Goal: Task Accomplishment & Management: Use online tool/utility

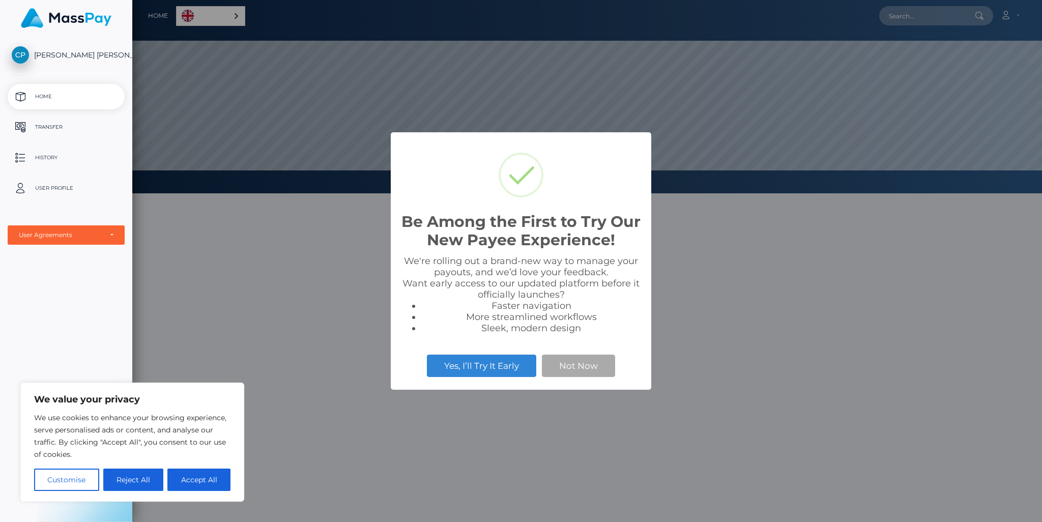
scroll to position [193, 910]
click at [206, 479] on button "Accept All" at bounding box center [198, 479] width 63 height 22
checkbox input "true"
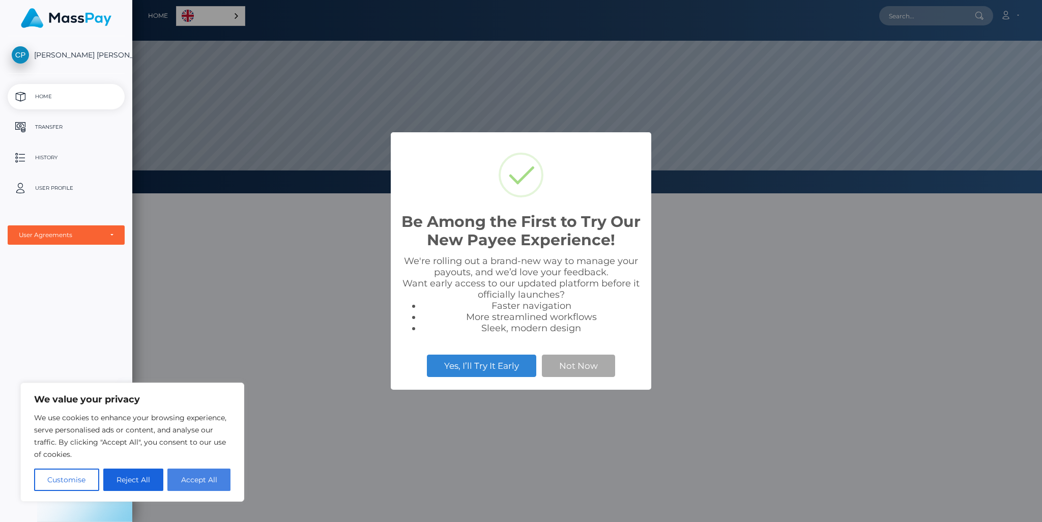
checkbox input "true"
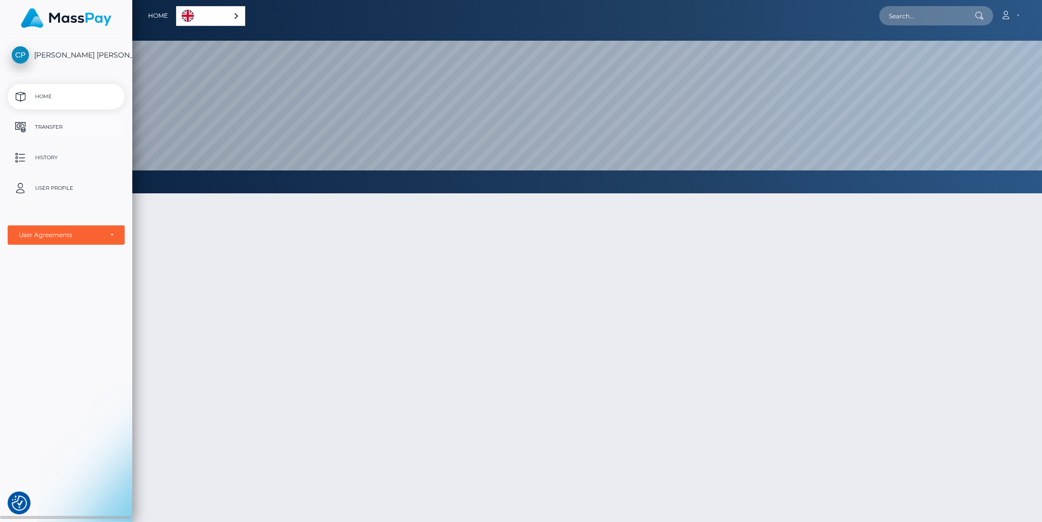
click at [68, 131] on p "Transfer" at bounding box center [66, 127] width 109 height 15
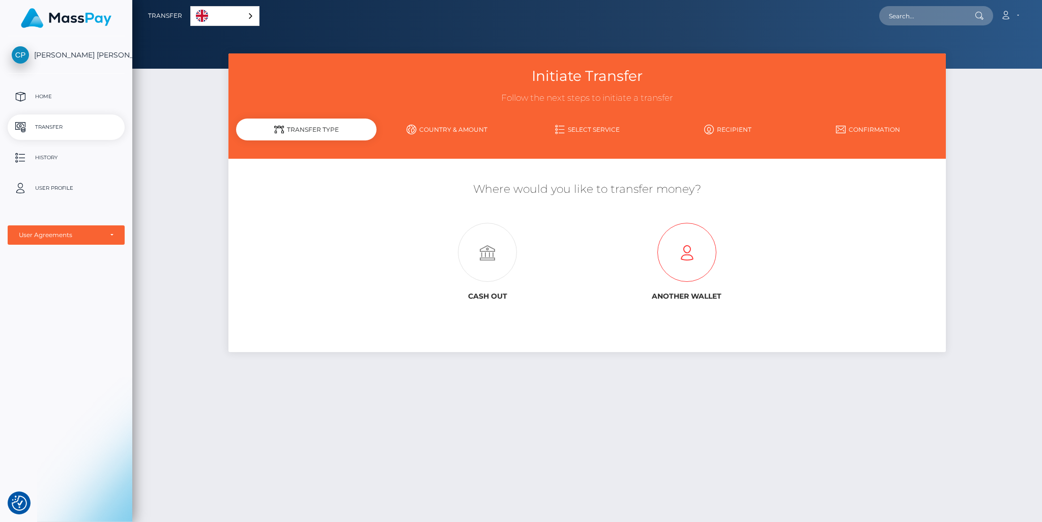
click at [665, 261] on icon at bounding box center [686, 252] width 199 height 59
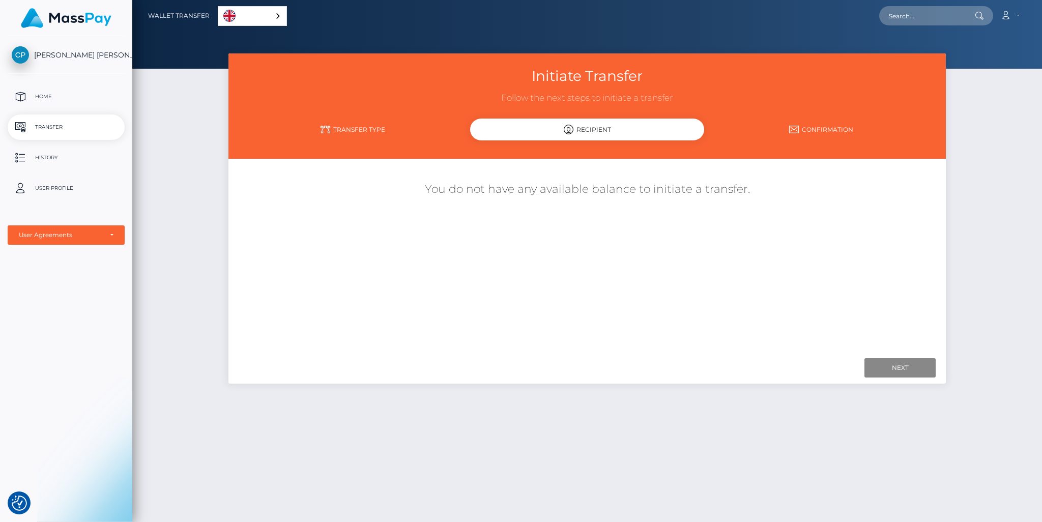
click at [378, 133] on link "Transfer Type" at bounding box center [353, 130] width 234 height 18
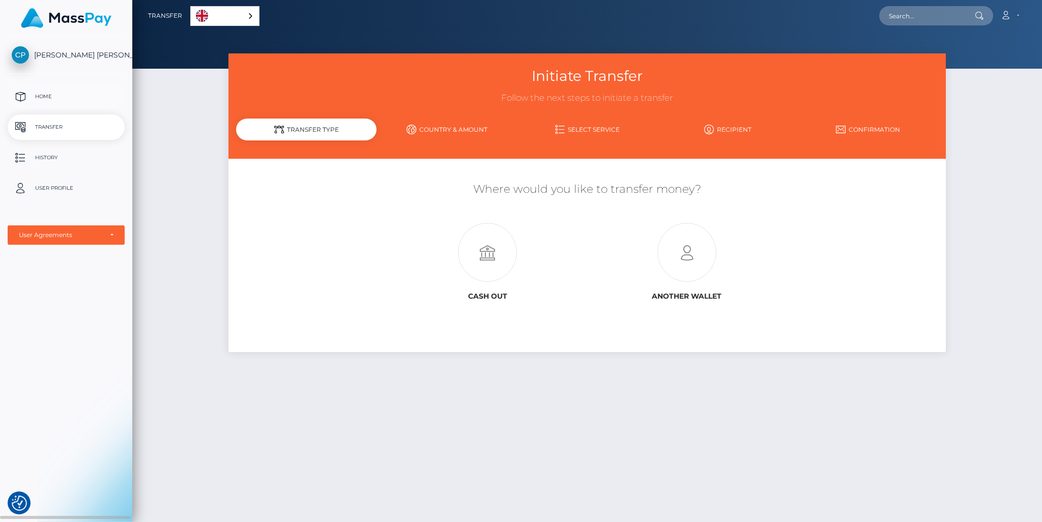
click at [70, 97] on p "Home" at bounding box center [66, 96] width 109 height 15
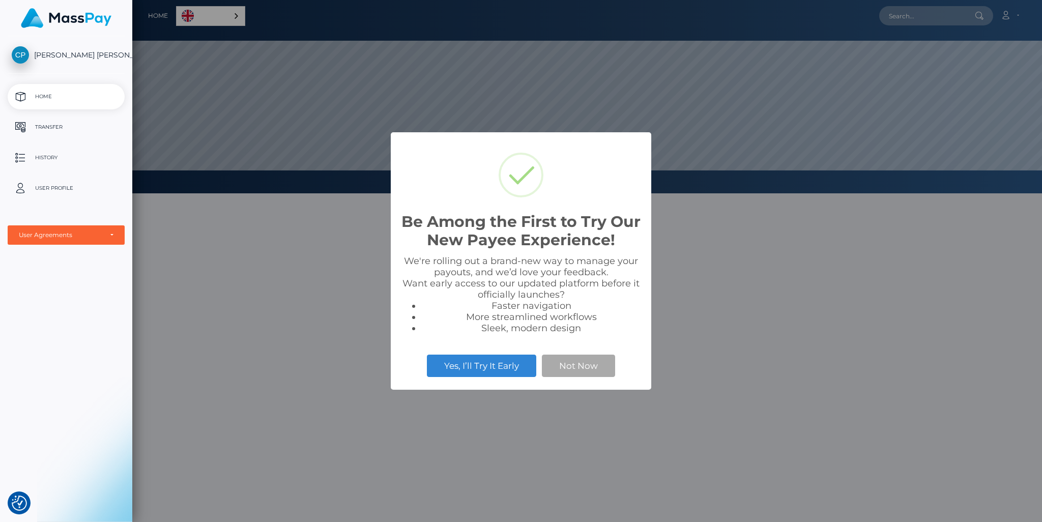
scroll to position [193, 910]
click at [507, 371] on button "Yes, I’ll Try It Early" at bounding box center [481, 366] width 109 height 22
drag, startPoint x: 580, startPoint y: 367, endPoint x: 633, endPoint y: 301, distance: 84.8
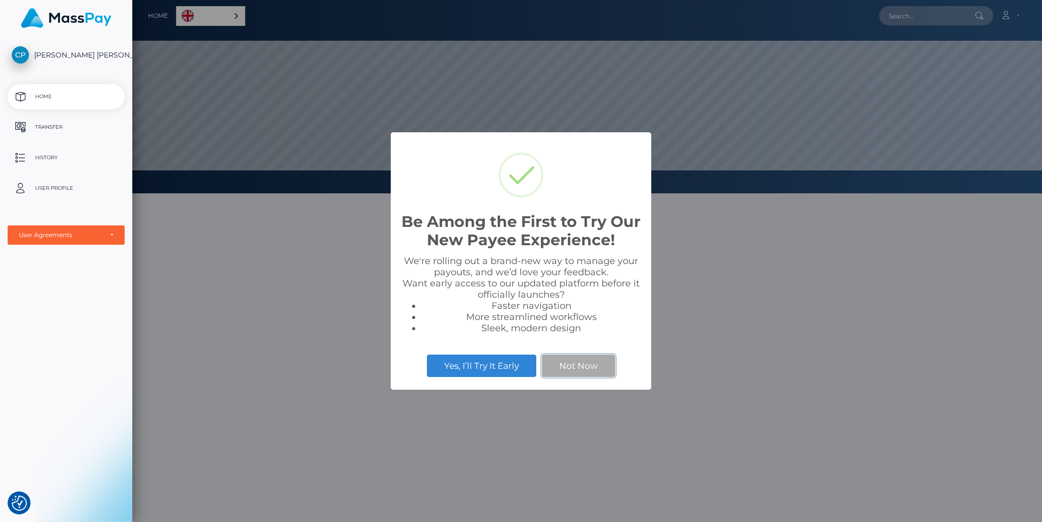
click at [633, 301] on div "Be Among the First to Try Our New Payee Experience! × We're rolling out a brand…" at bounding box center [521, 261] width 260 height 258
click at [326, 293] on div "Be Among the First to Try Our New Payee Experience! × We're rolling out a brand…" at bounding box center [521, 261] width 1042 height 522
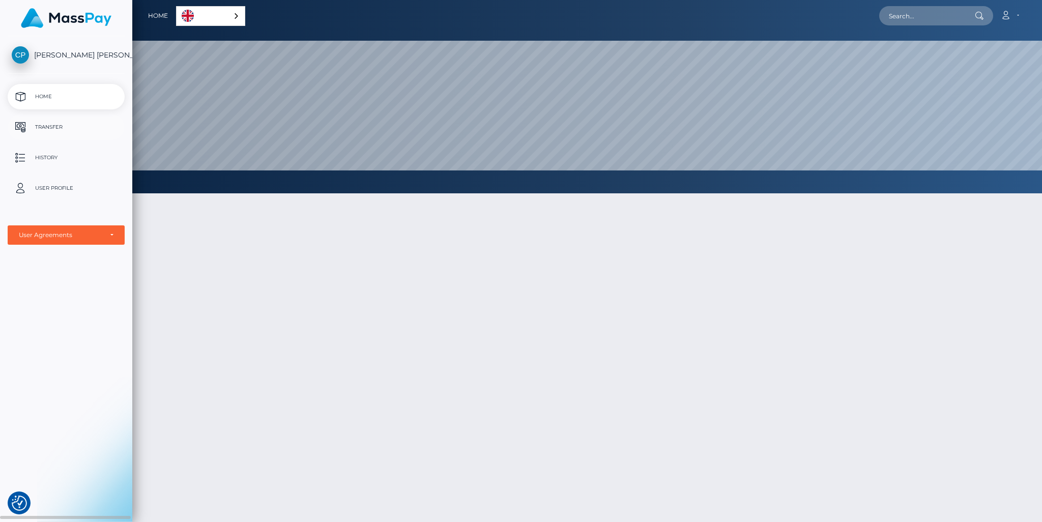
click at [79, 128] on p "Transfer" at bounding box center [66, 127] width 109 height 15
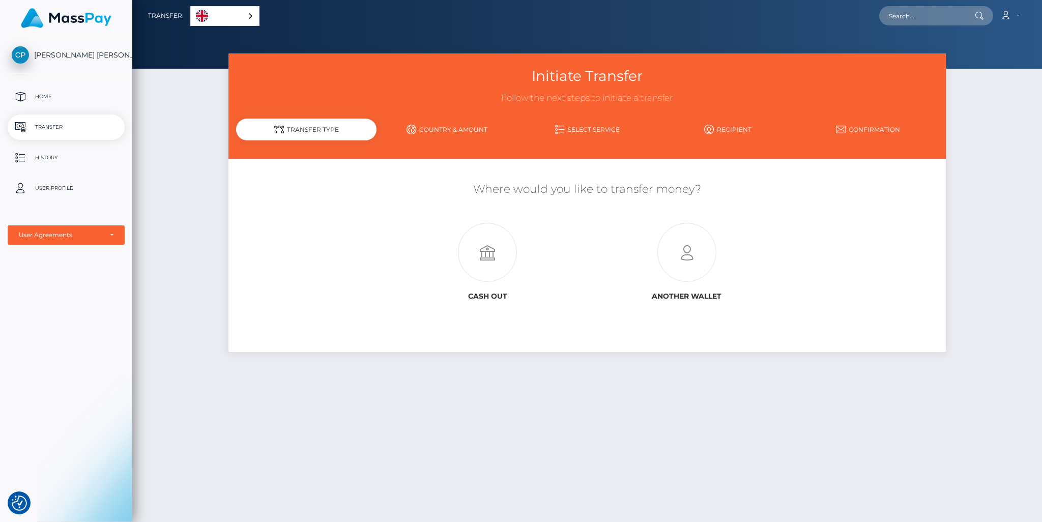
drag, startPoint x: 232, startPoint y: 268, endPoint x: 226, endPoint y: 254, distance: 15.5
drag, startPoint x: 224, startPoint y: 252, endPoint x: 220, endPoint y: 247, distance: 6.9
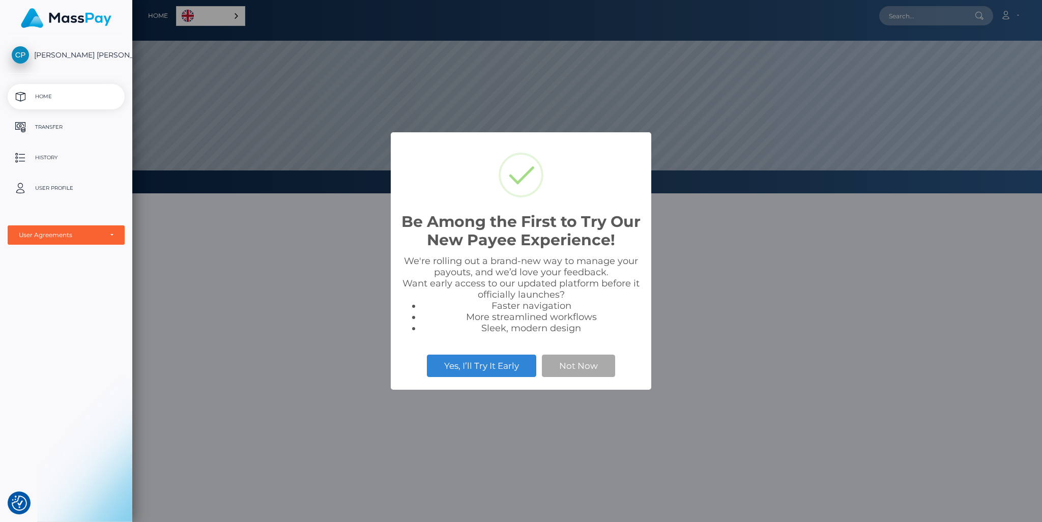
scroll to position [193, 910]
drag, startPoint x: 0, startPoint y: 0, endPoint x: 220, endPoint y: 246, distance: 330.0
select select "1"
click at [497, 373] on button "Yes, I’ll Try It Early" at bounding box center [481, 366] width 109 height 22
